Goal: Task Accomplishment & Management: Use online tool/utility

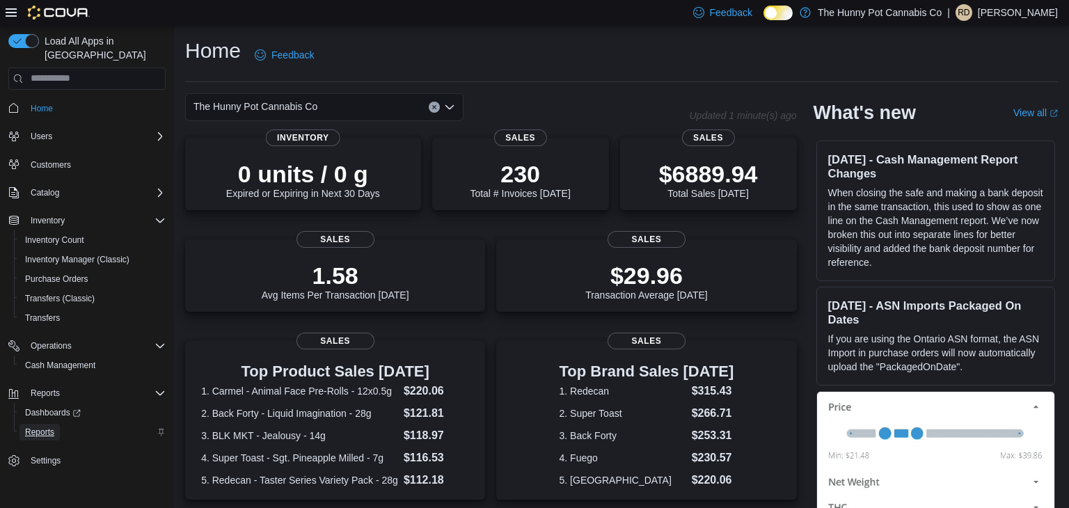
click at [58, 424] on link "Reports" at bounding box center [39, 432] width 40 height 17
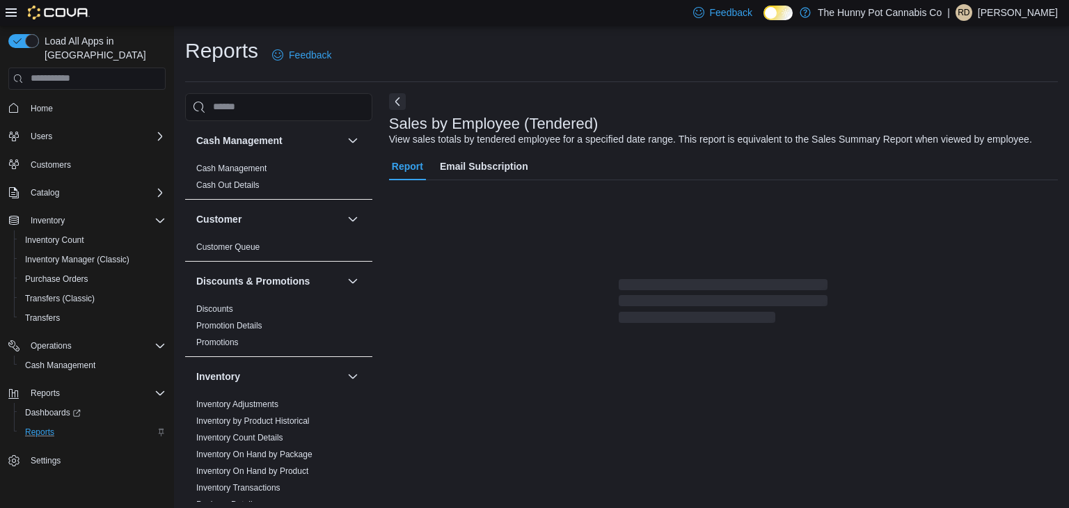
click at [644, 108] on div "Sales by Employee (Tendered) View sales totals by tendered employee for a speci…" at bounding box center [723, 297] width 669 height 409
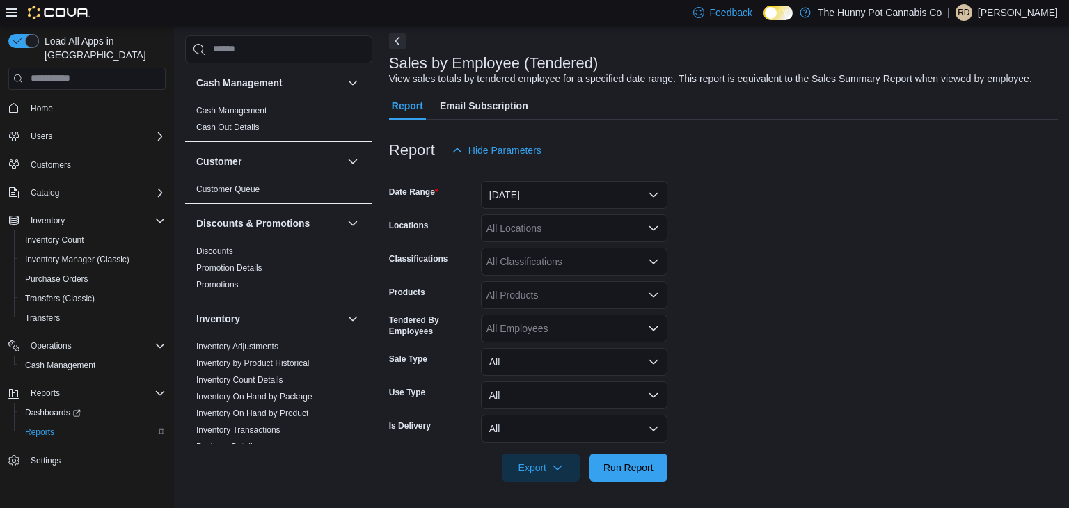
scroll to position [61, 0]
click at [593, 200] on button "Yesterday" at bounding box center [574, 194] width 187 height 28
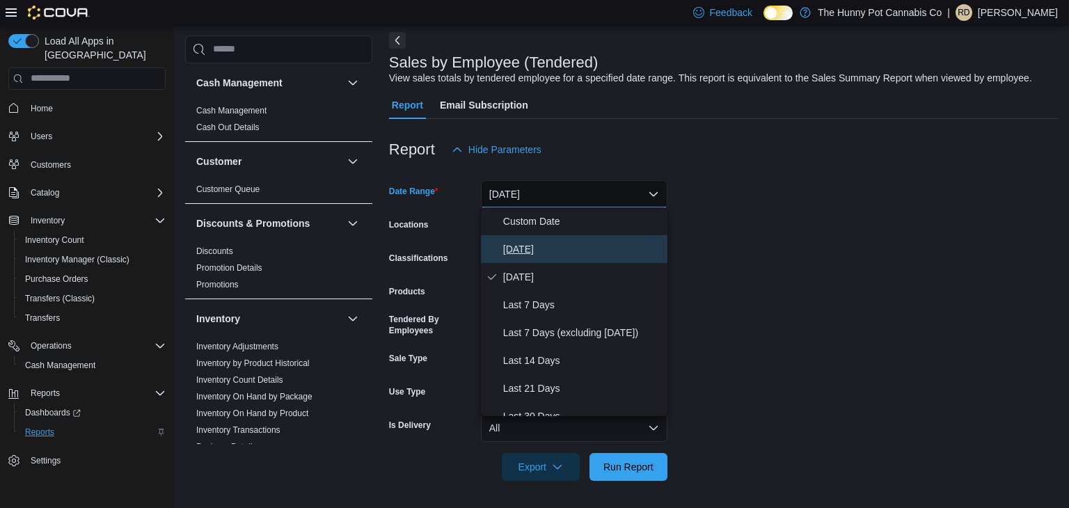
click at [556, 261] on button "Today" at bounding box center [574, 249] width 187 height 28
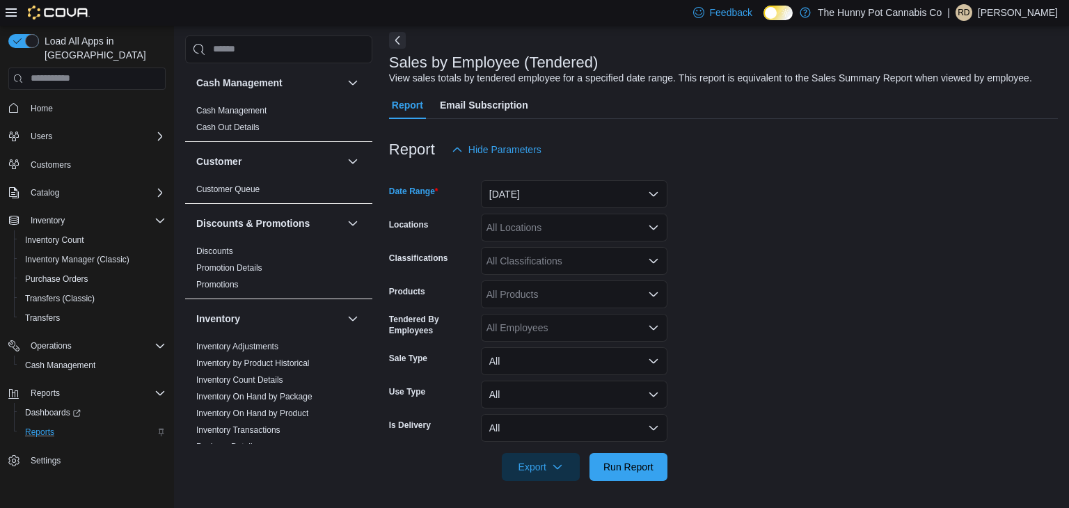
click at [919, 149] on div "Report Hide Parameters" at bounding box center [723, 150] width 669 height 28
click at [609, 230] on div "All Locations" at bounding box center [574, 228] width 187 height 28
type input "****"
click at [622, 242] on button "2173 Yonge St" at bounding box center [574, 251] width 187 height 20
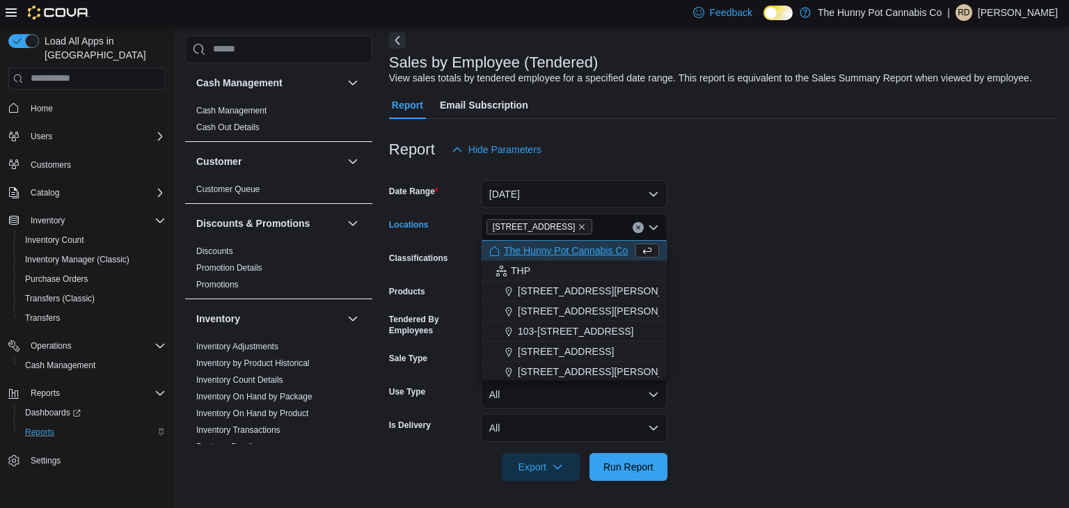
click at [748, 254] on form "Date Range Today Locations 2173 Yonge St Combo box. Selected. 2173 Yonge St. Pr…" at bounding box center [723, 322] width 669 height 317
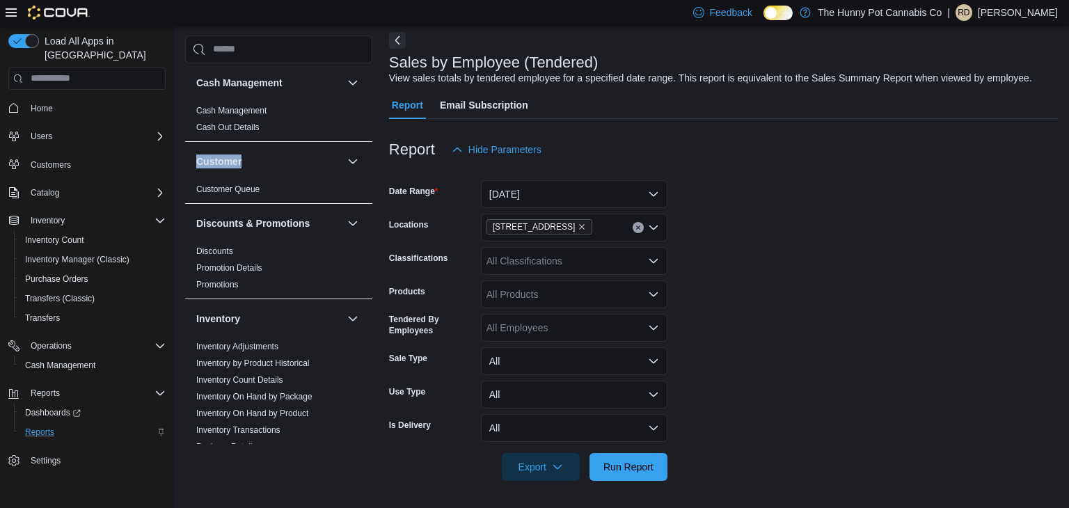
drag, startPoint x: 372, startPoint y: 134, endPoint x: 367, endPoint y: 175, distance: 40.8
click at [367, 175] on div "Cash Management Cash Management Cash Out Details Customer Customer Queue Discou…" at bounding box center [621, 265] width 873 height 466
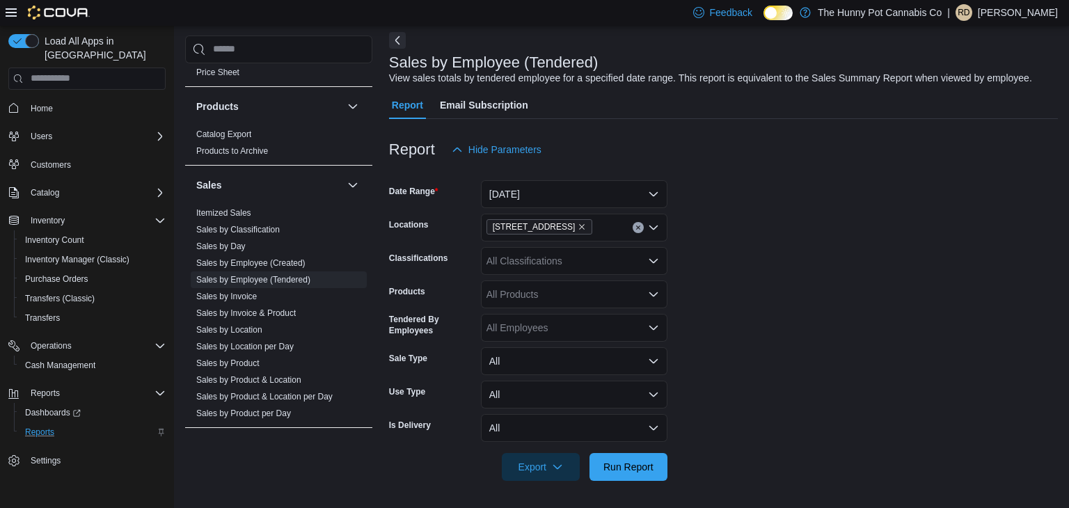
scroll to position [735, 0]
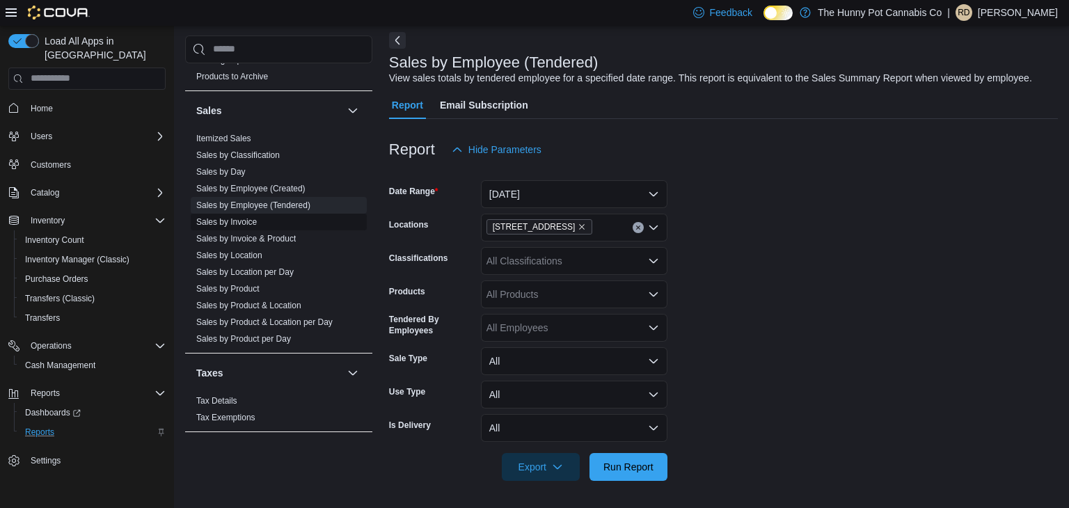
click at [288, 221] on span "Sales by Invoice" at bounding box center [279, 221] width 176 height 17
click at [245, 220] on link "Sales by Invoice" at bounding box center [226, 221] width 61 height 10
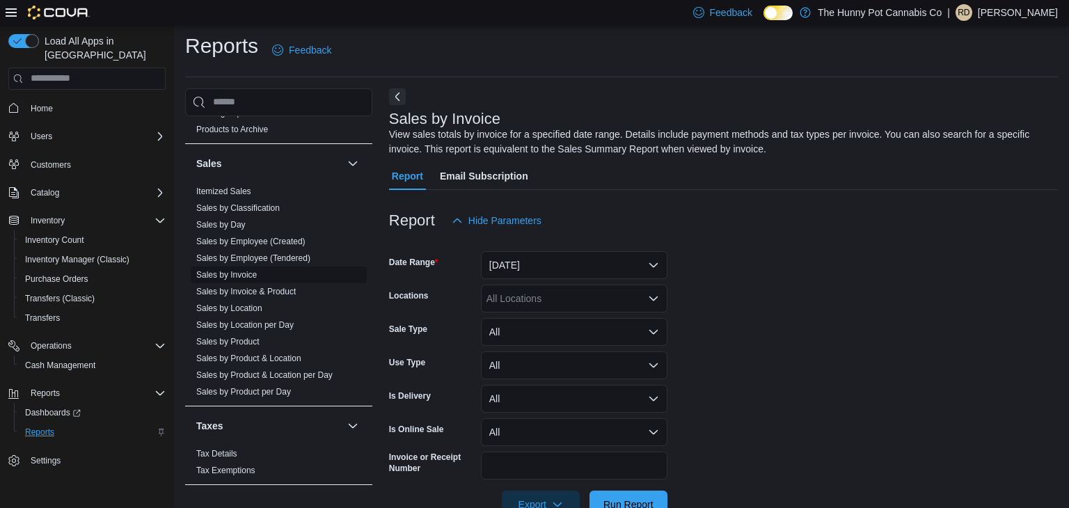
scroll to position [42, 0]
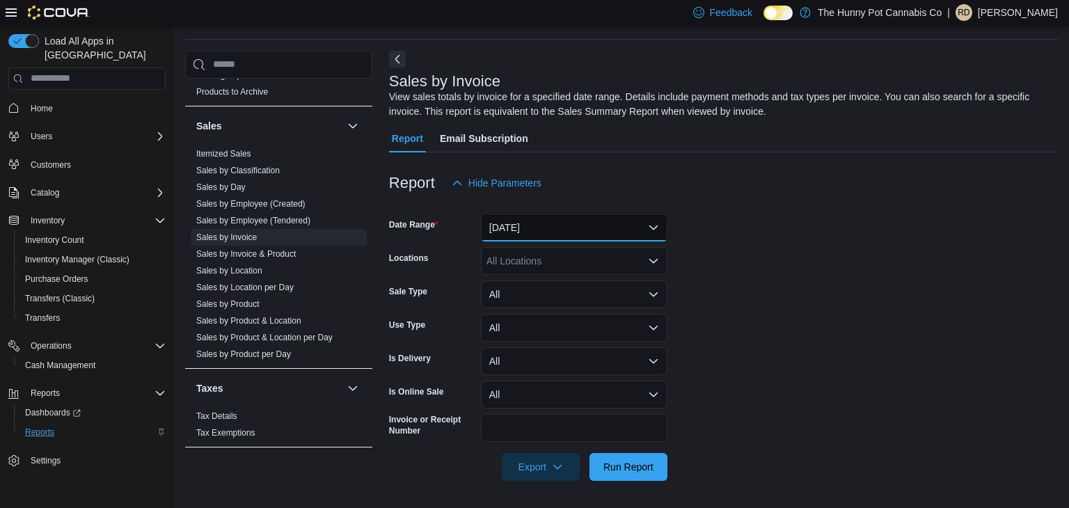
click at [569, 230] on button "Yesterday" at bounding box center [574, 228] width 187 height 28
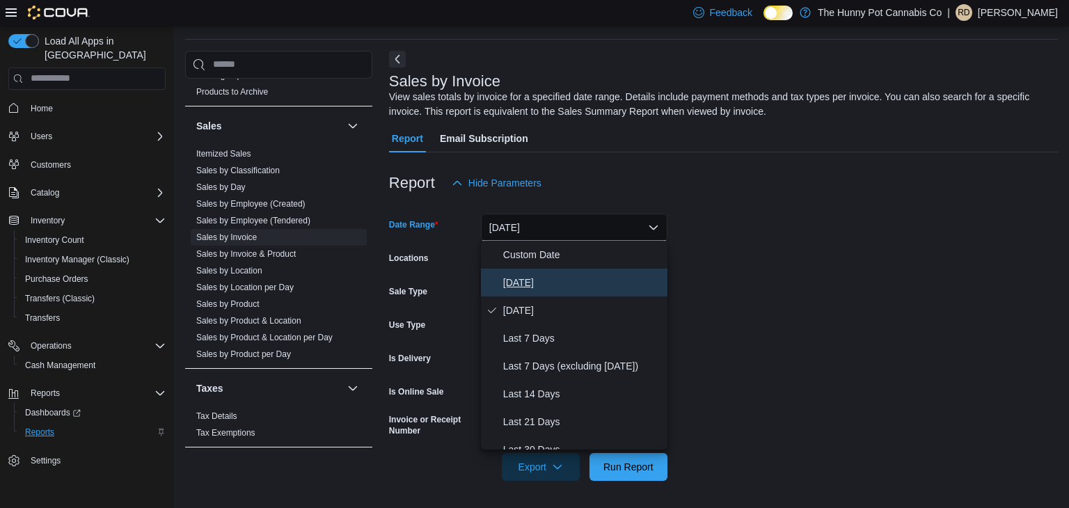
click at [553, 286] on span "Today" at bounding box center [582, 282] width 159 height 17
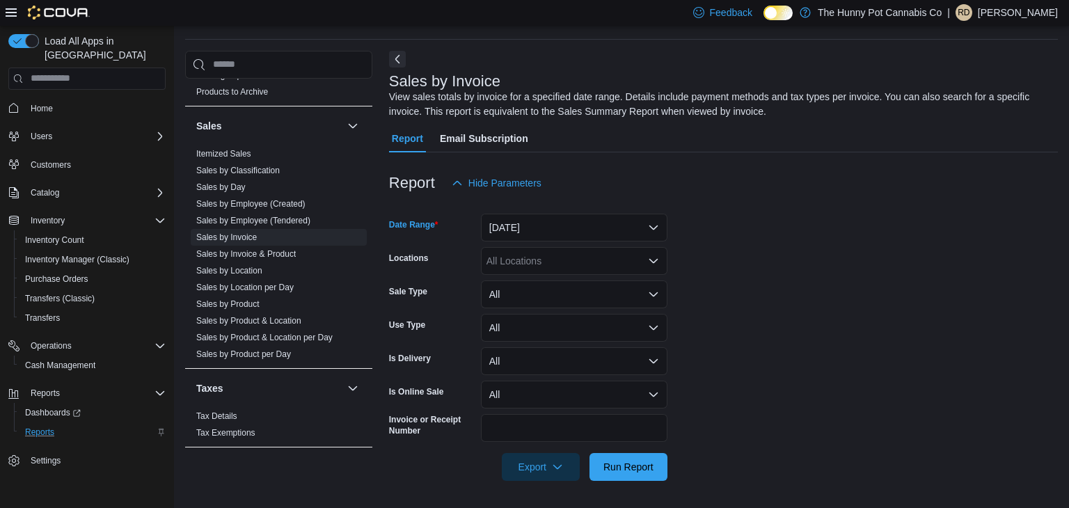
click at [622, 263] on div "All Locations" at bounding box center [574, 261] width 187 height 28
type input "****"
click at [625, 284] on div "2173 Yonge St" at bounding box center [574, 284] width 170 height 14
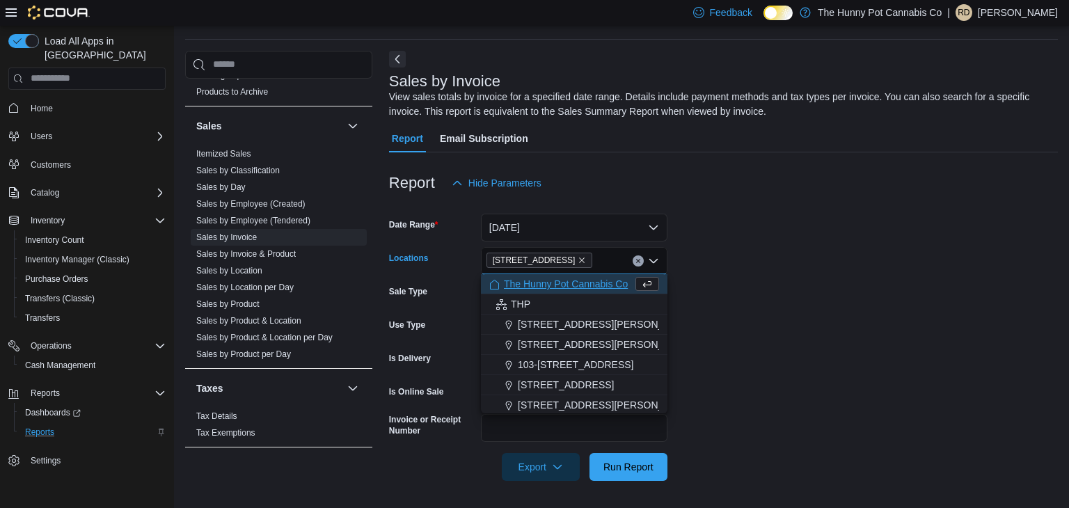
click at [797, 350] on form "Date Range Today Locations 2173 Yonge St Combo box. Selected. 2173 Yonge St. Pr…" at bounding box center [723, 339] width 669 height 284
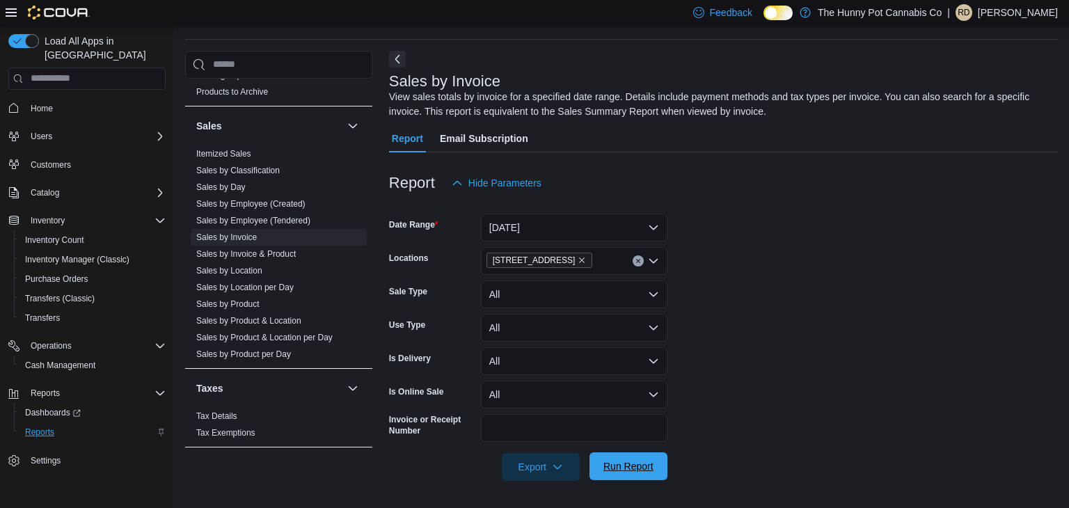
click at [622, 464] on span "Run Report" at bounding box center [629, 466] width 50 height 14
click at [785, 378] on form "Date Range Today Locations 2173 Yonge St Sale Type All Use Type All Is Delivery…" at bounding box center [723, 339] width 669 height 284
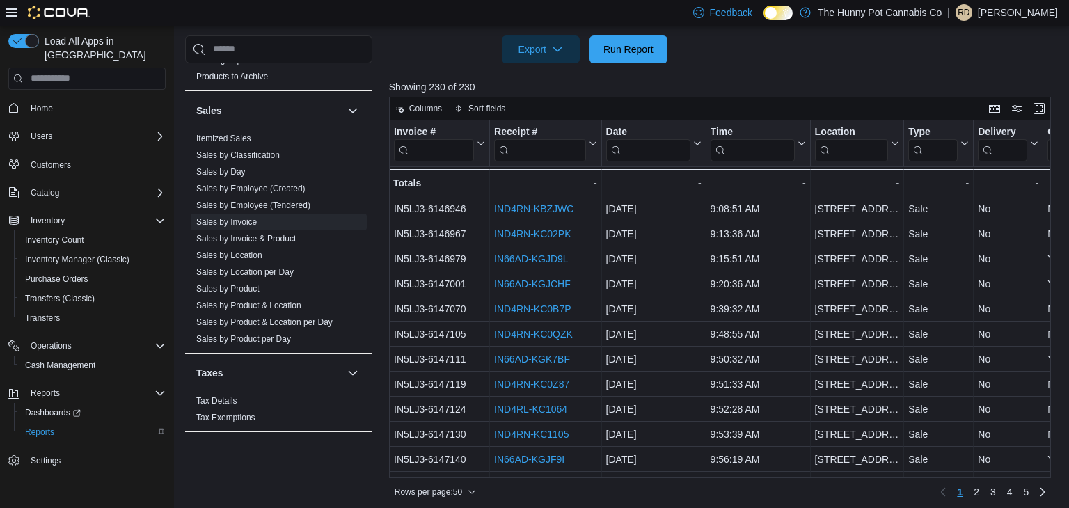
scroll to position [466, 0]
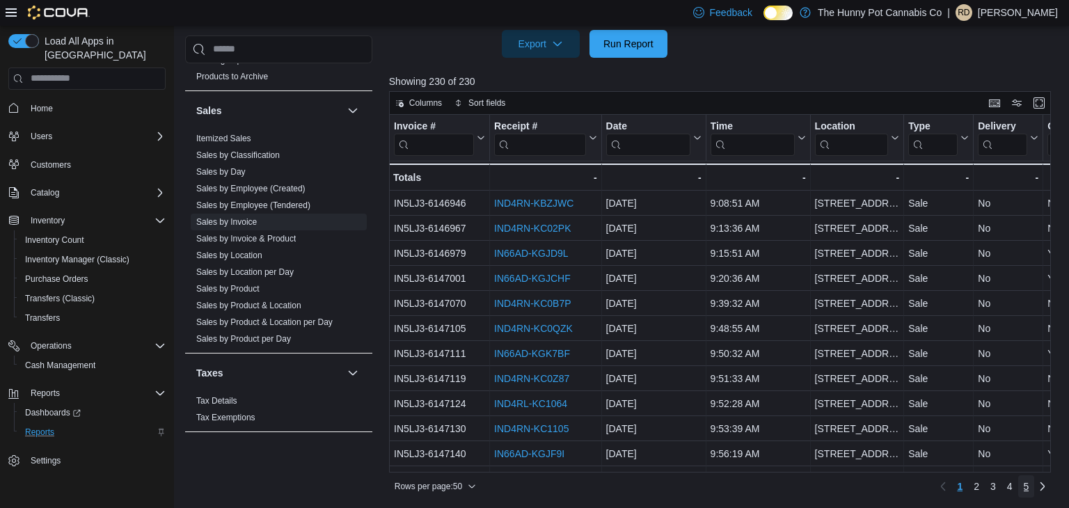
click at [1030, 486] on link "5" at bounding box center [1026, 486] width 17 height 22
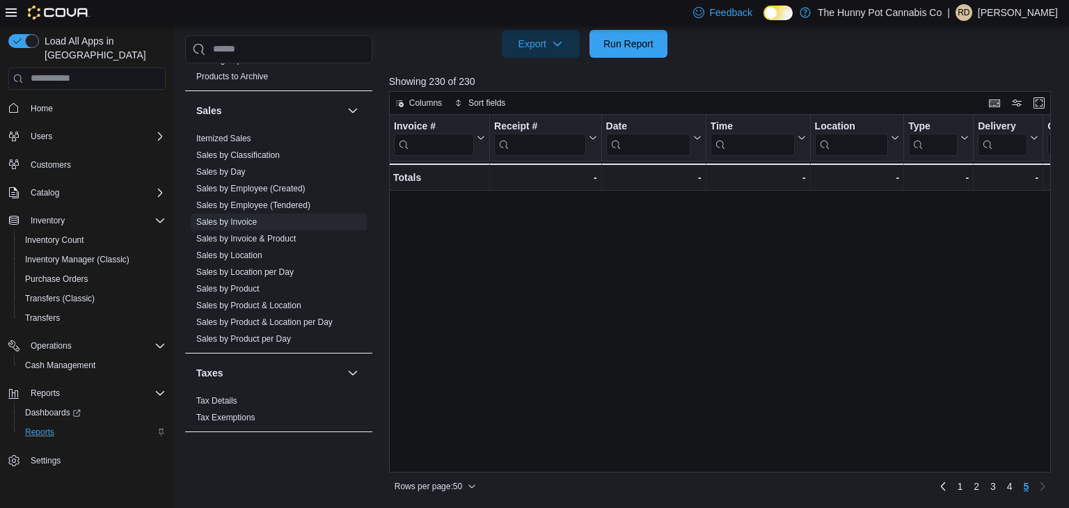
scroll to position [470, 0]
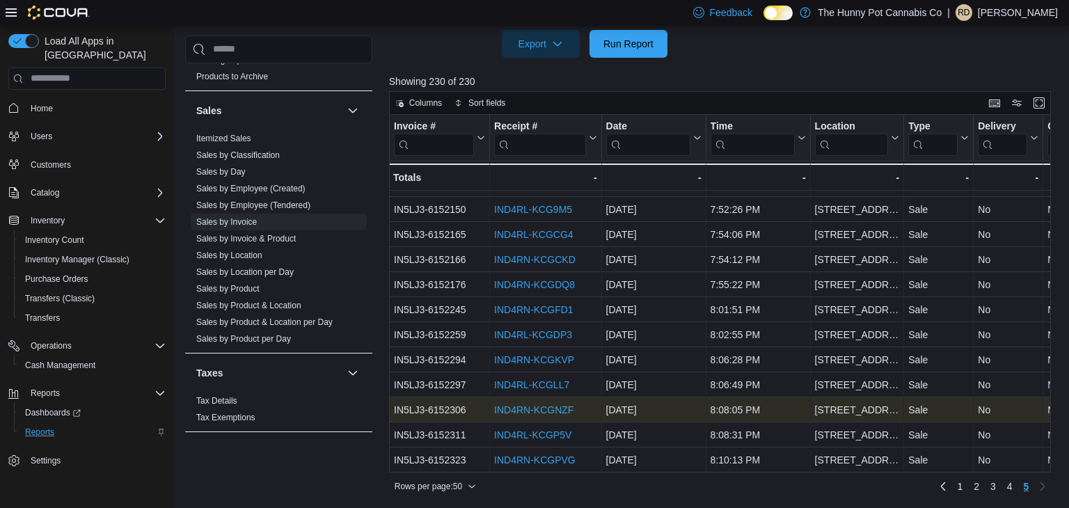
click at [527, 404] on link "IND4RN-KCGNZF" at bounding box center [533, 409] width 79 height 11
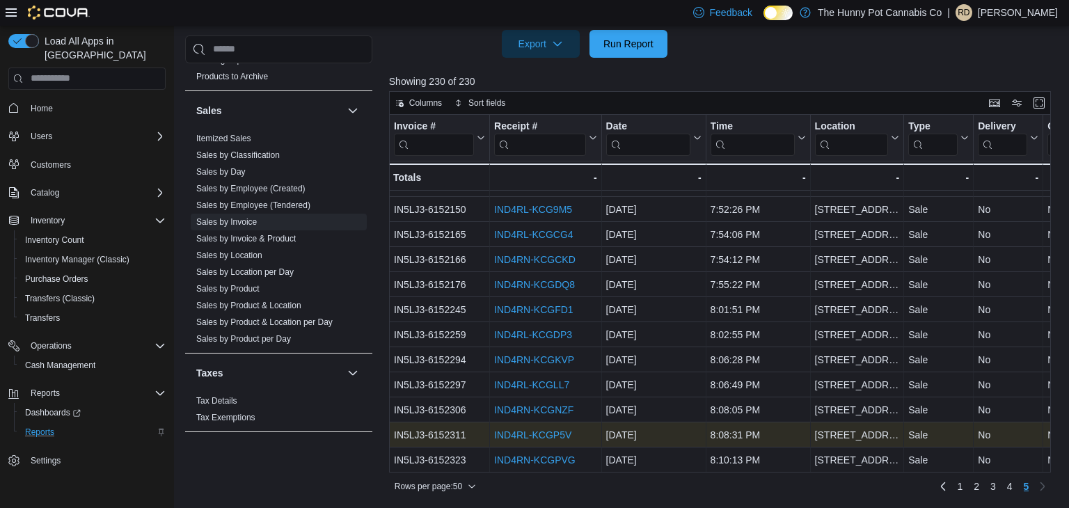
click at [523, 436] on link "IND4RL-KCGP5V" at bounding box center [532, 435] width 77 height 11
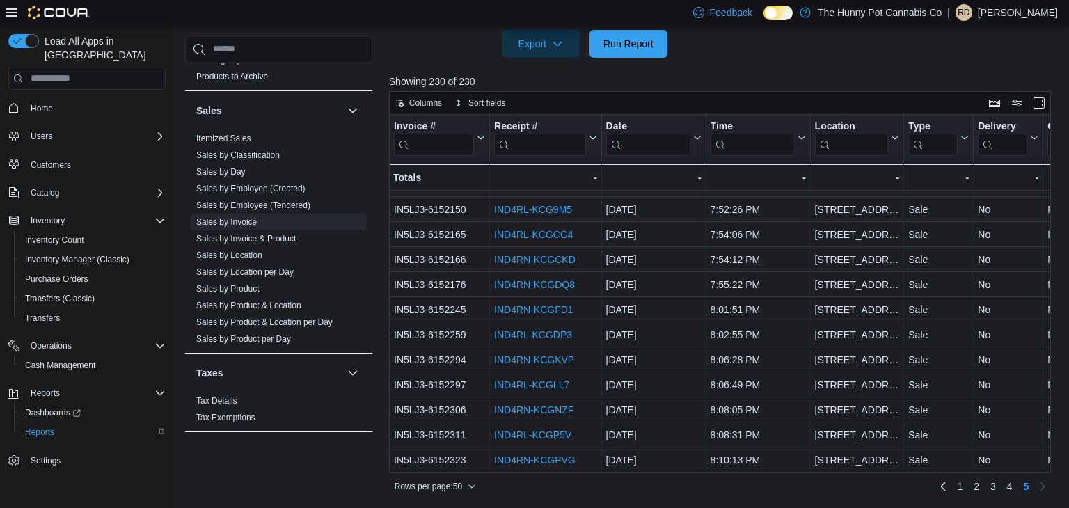
click at [972, 10] on div "RD" at bounding box center [964, 12] width 17 height 17
click at [966, 137] on span "Sign Out" at bounding box center [969, 134] width 38 height 14
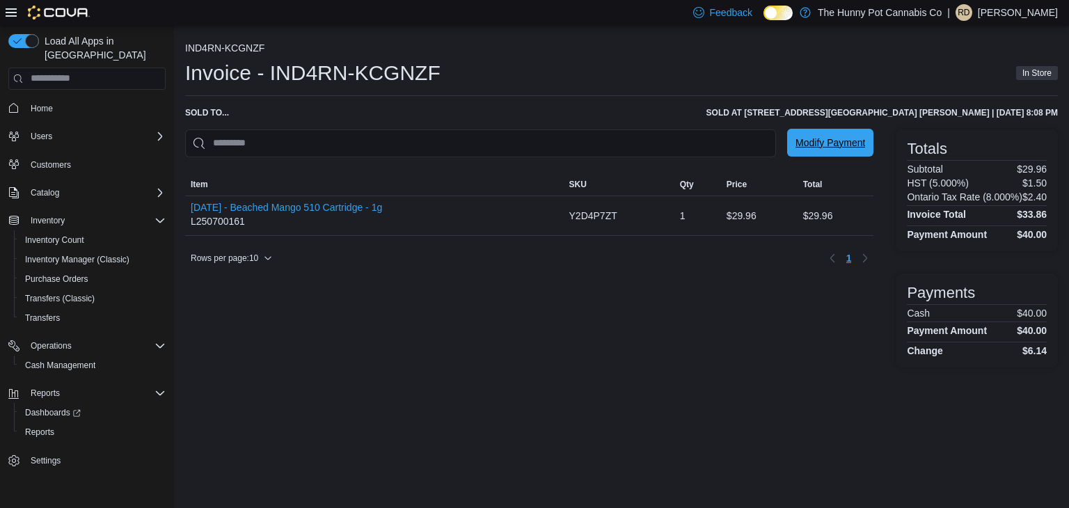
click at [819, 139] on span "Modify Payment" at bounding box center [831, 143] width 70 height 14
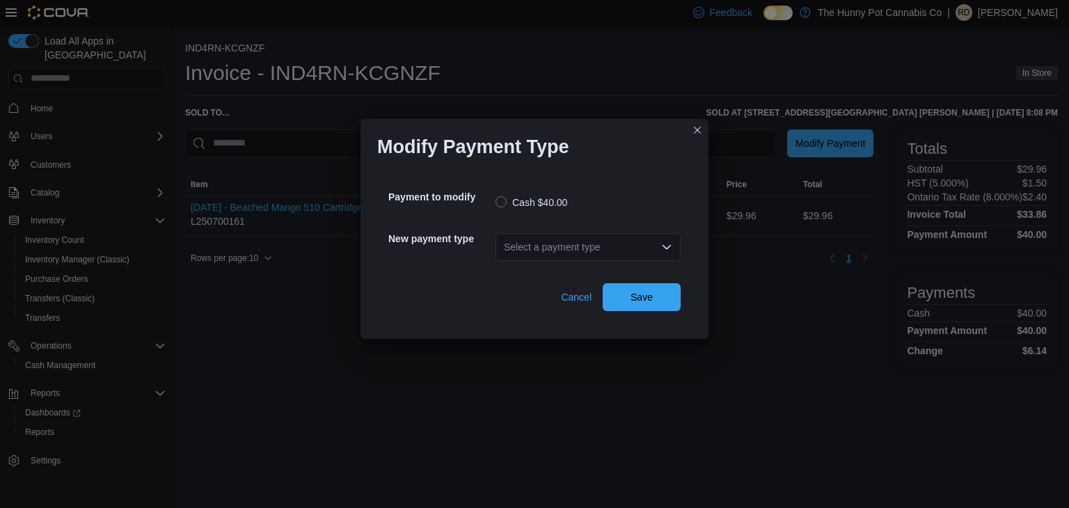
click at [400, 421] on div "Modify Payment Type Payment to modify Cash $40.00 New payment type Select a pay…" at bounding box center [534, 254] width 1069 height 508
click at [578, 306] on span "Cancel" at bounding box center [576, 297] width 31 height 28
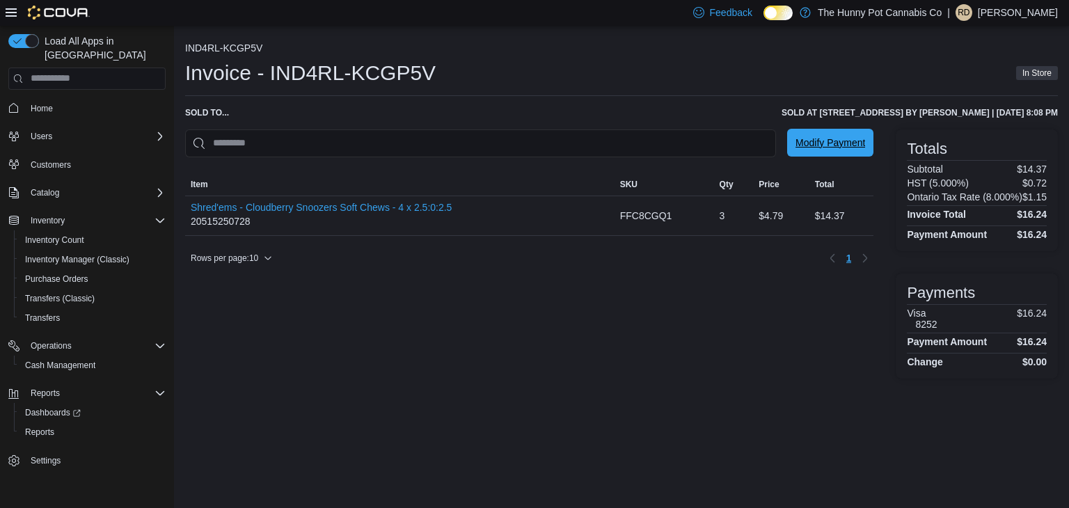
click at [831, 141] on span "Modify Payment" at bounding box center [831, 143] width 70 height 14
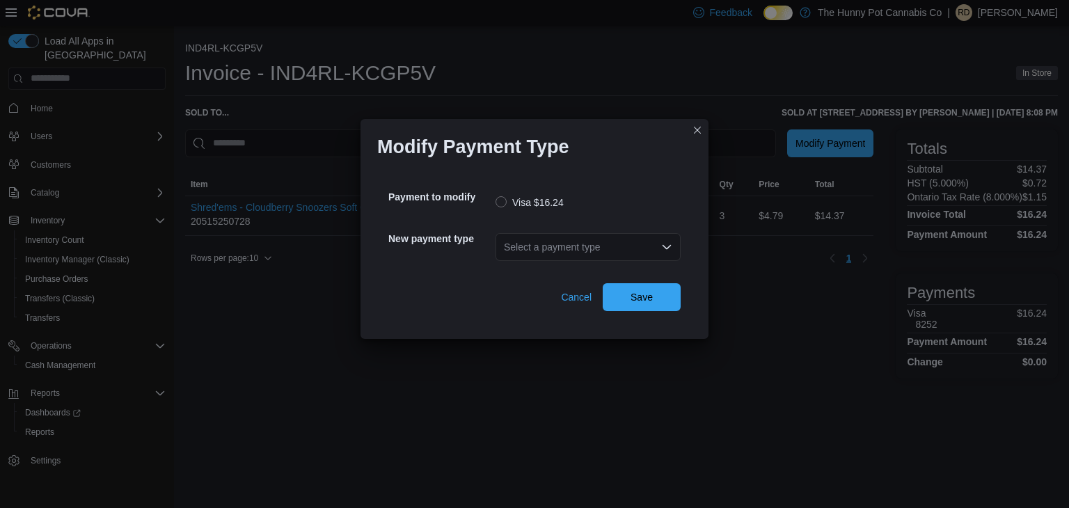
click at [577, 242] on div "Select a payment type" at bounding box center [588, 247] width 185 height 28
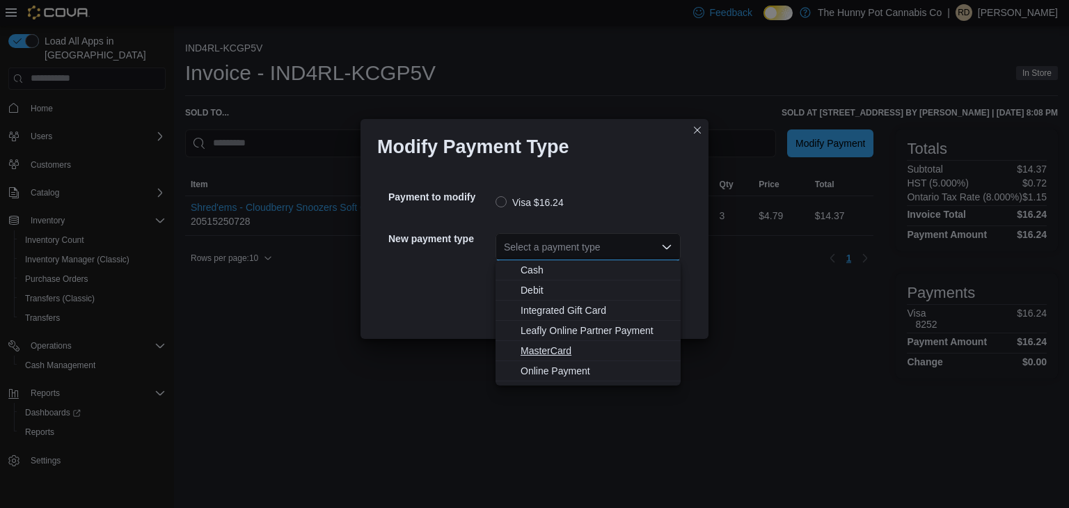
click at [559, 358] on button "MasterCard" at bounding box center [588, 351] width 185 height 20
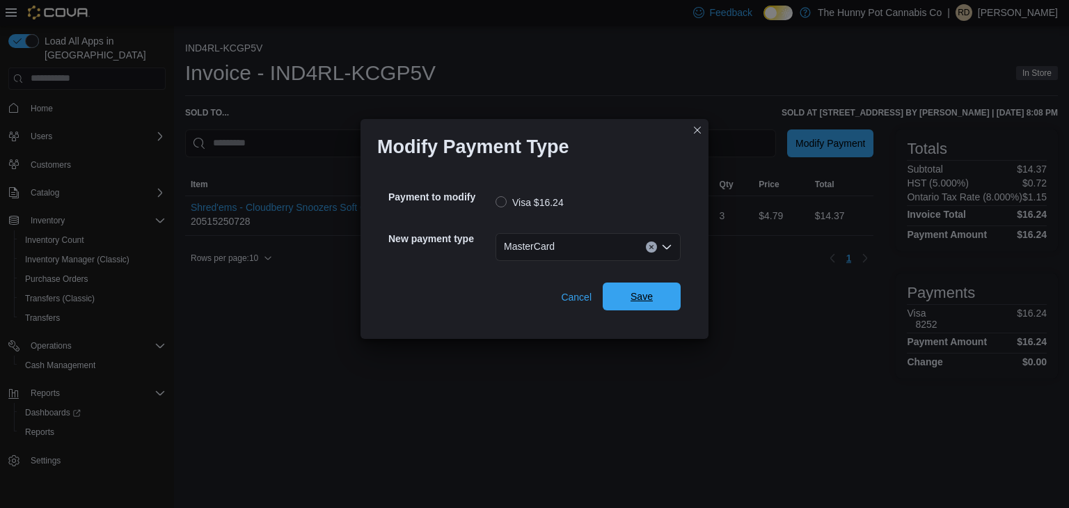
click at [653, 294] on span "Save" at bounding box center [641, 297] width 61 height 28
